Goal: Check status: Check status

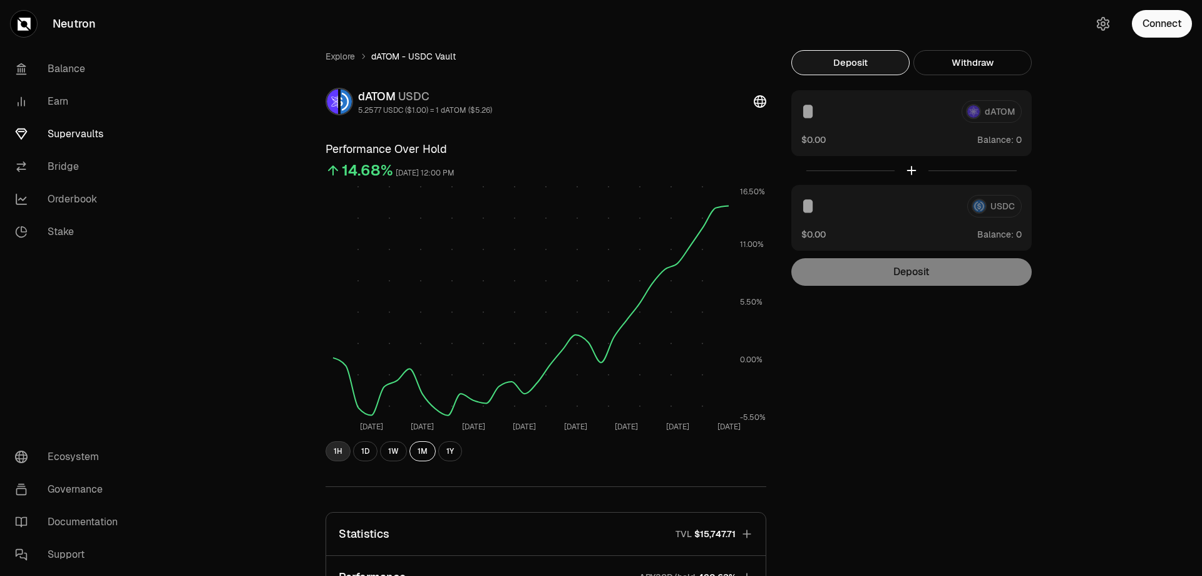
click at [334, 448] on button "1H" at bounding box center [338, 451] width 25 height 20
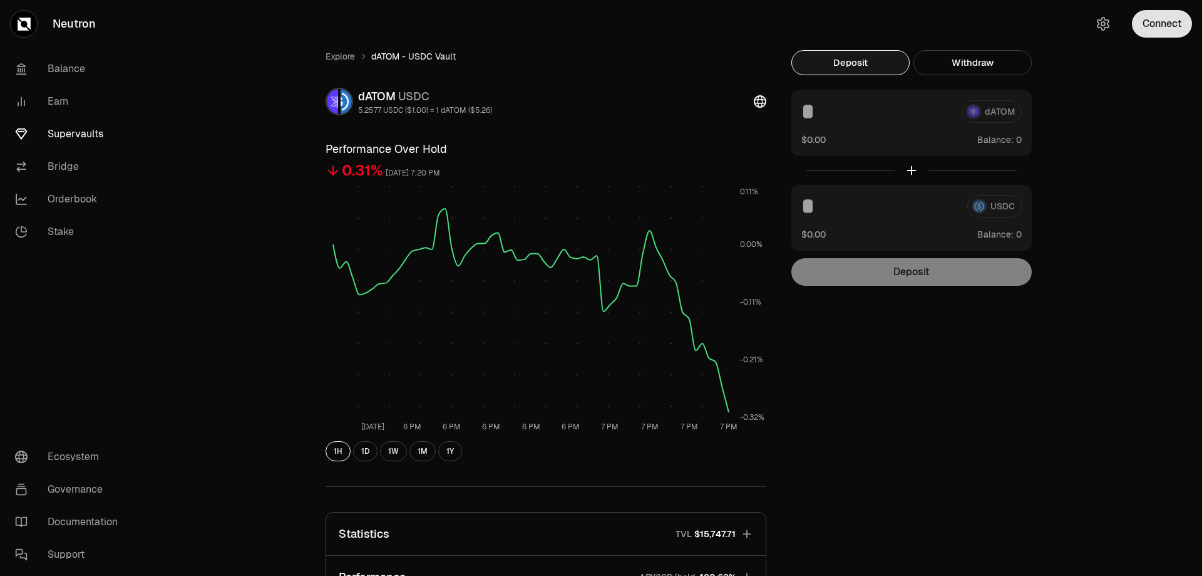
click at [1147, 27] on button "Connect" at bounding box center [1162, 24] width 60 height 28
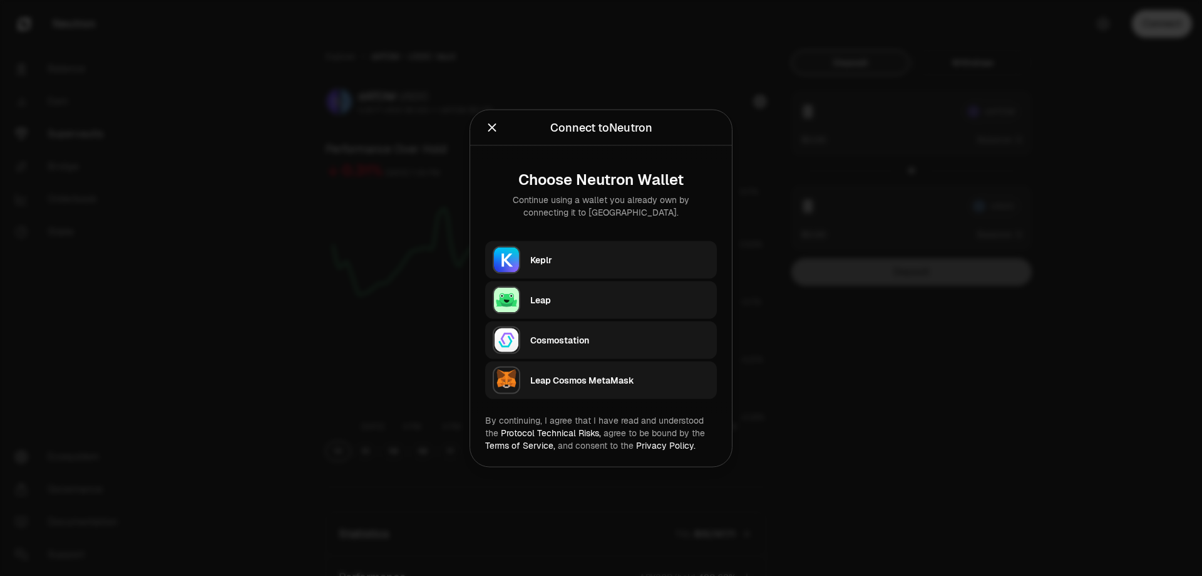
click at [570, 250] on div "Keplr" at bounding box center [619, 259] width 179 height 19
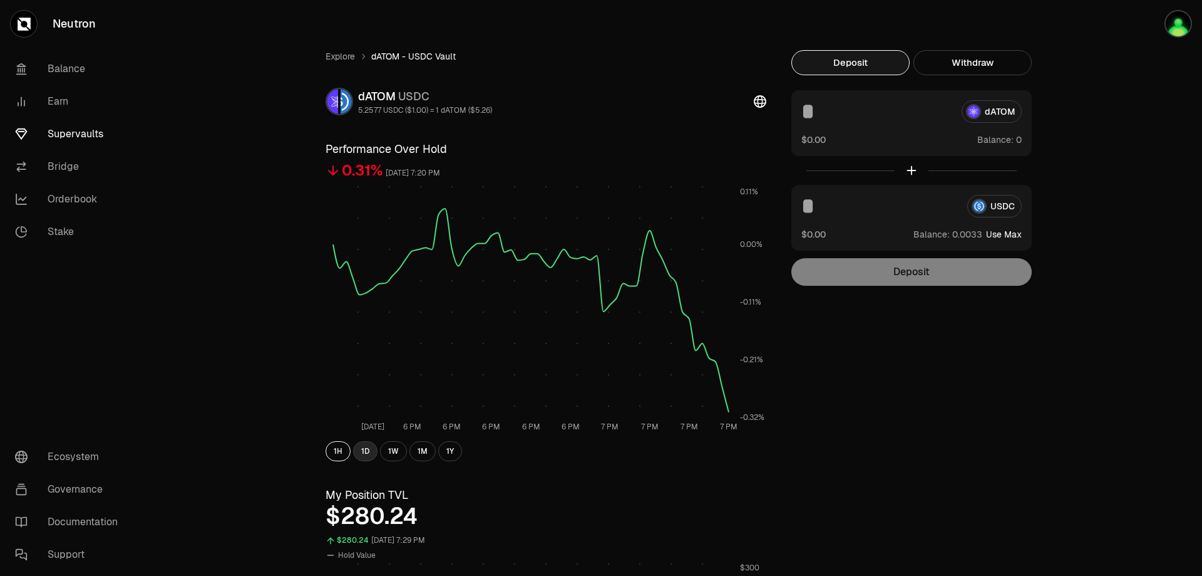
click at [366, 453] on button "1D" at bounding box center [365, 451] width 24 height 20
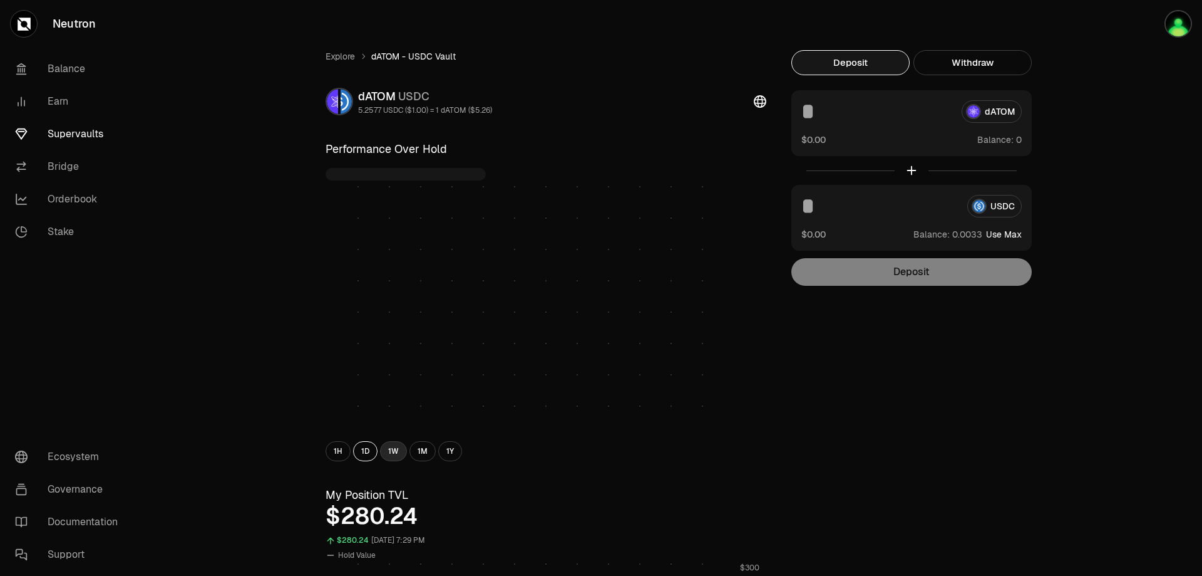
click at [393, 452] on button "1W" at bounding box center [393, 451] width 27 height 20
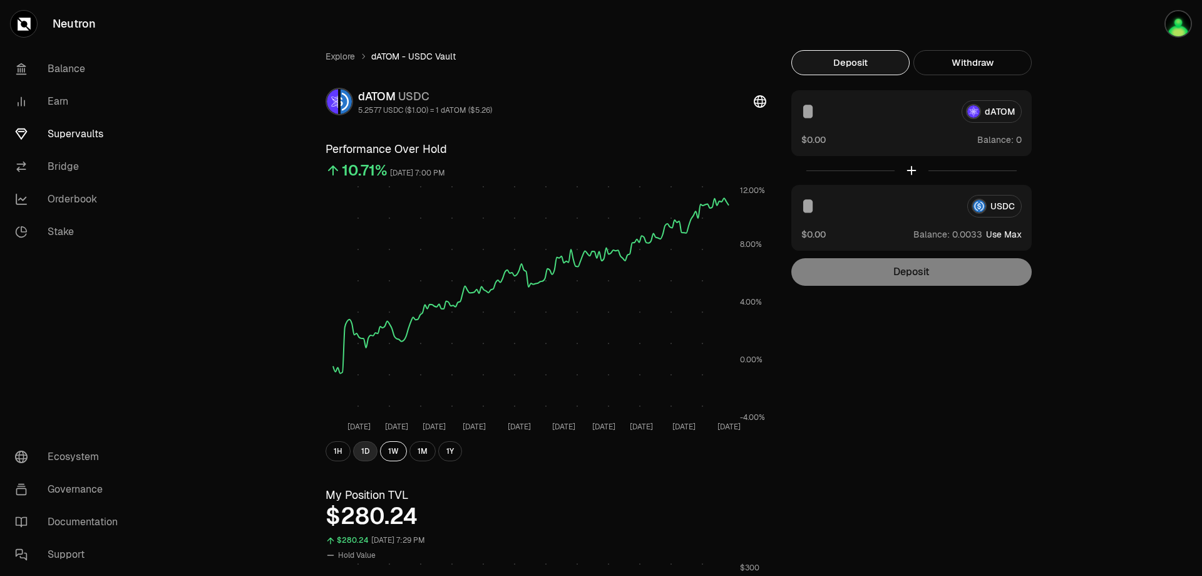
click at [370, 454] on button "1D" at bounding box center [365, 451] width 24 height 20
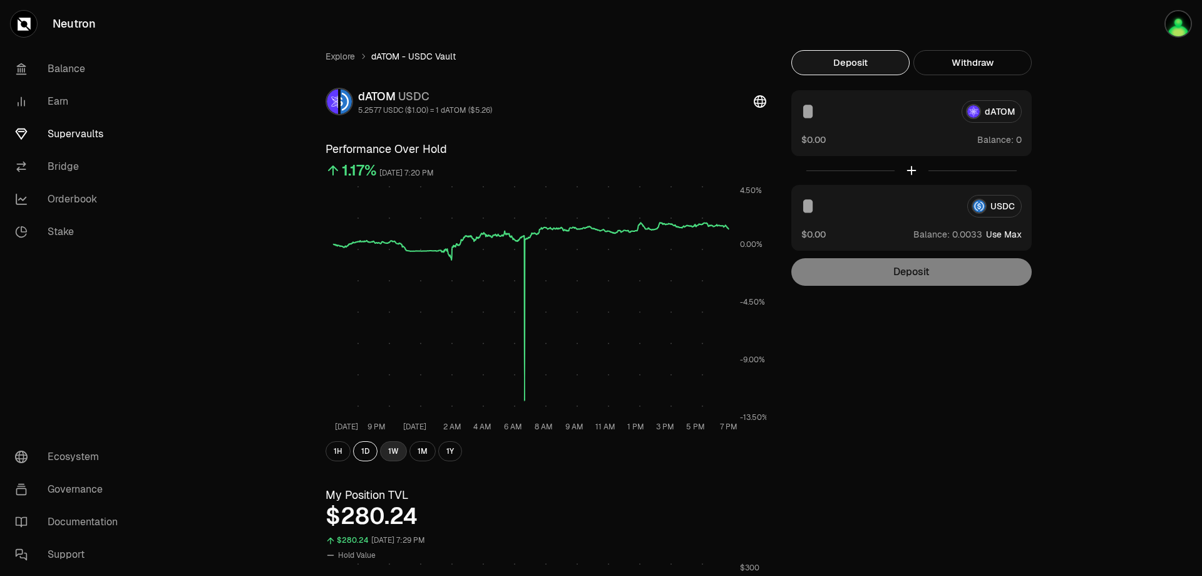
click at [389, 448] on button "1W" at bounding box center [393, 451] width 27 height 20
